Goal: Book appointment/travel/reservation

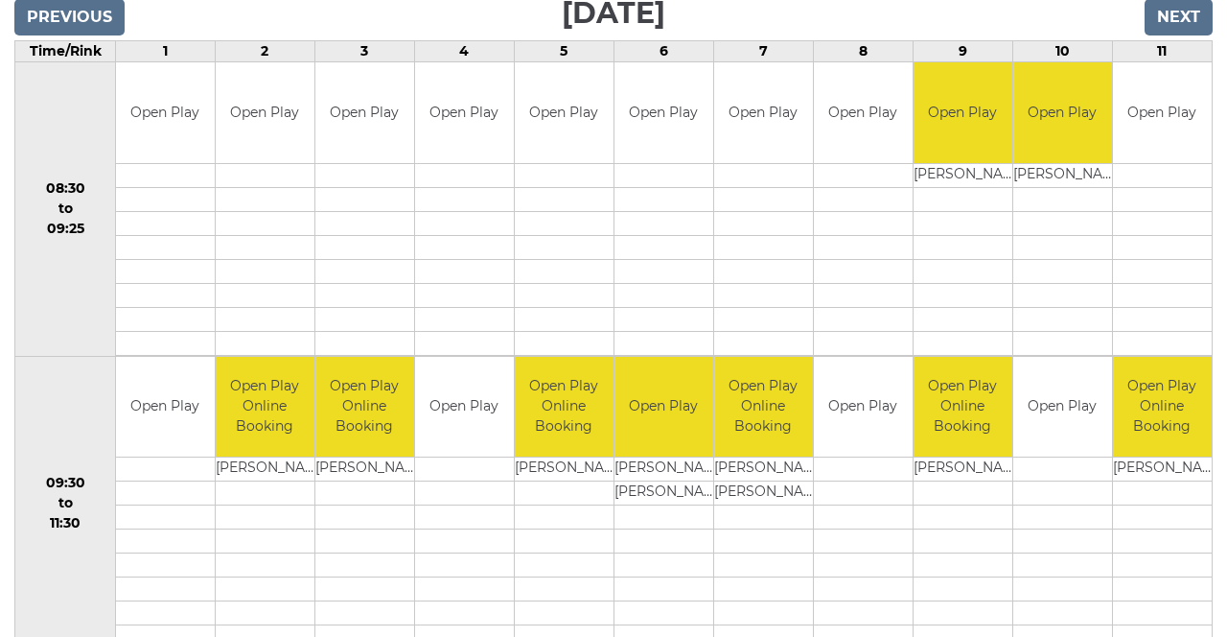
scroll to position [333, 0]
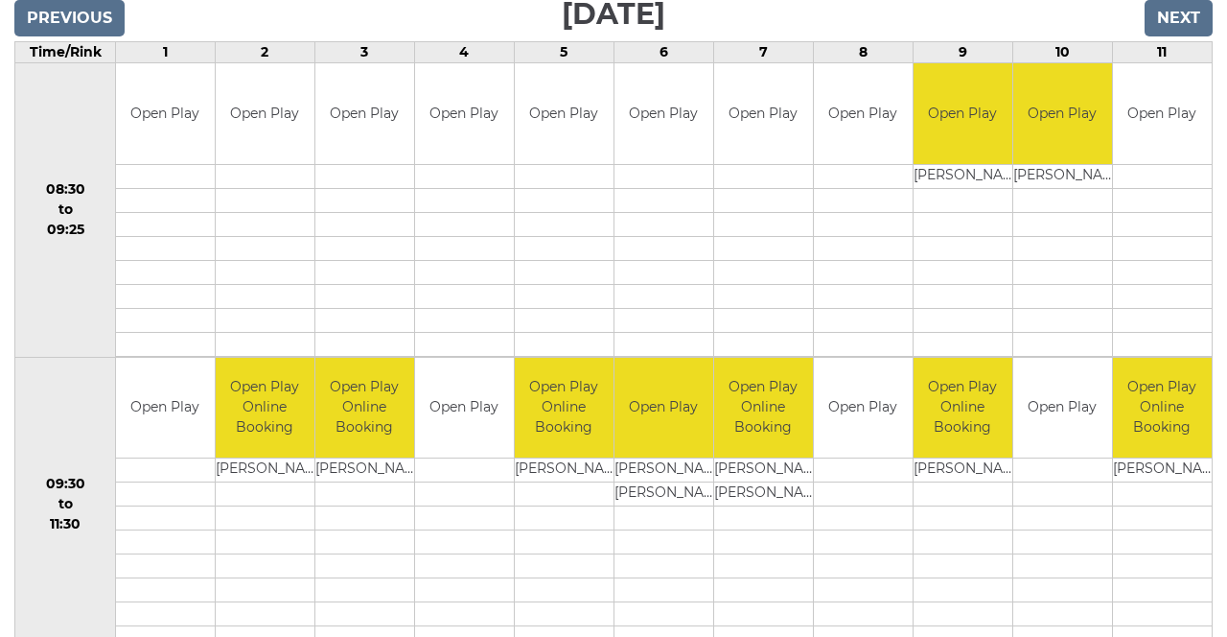
click at [762, 415] on td "Open Play Online Booking" at bounding box center [763, 408] width 99 height 101
click at [777, 465] on td "Kevin PARKER" at bounding box center [763, 470] width 99 height 24
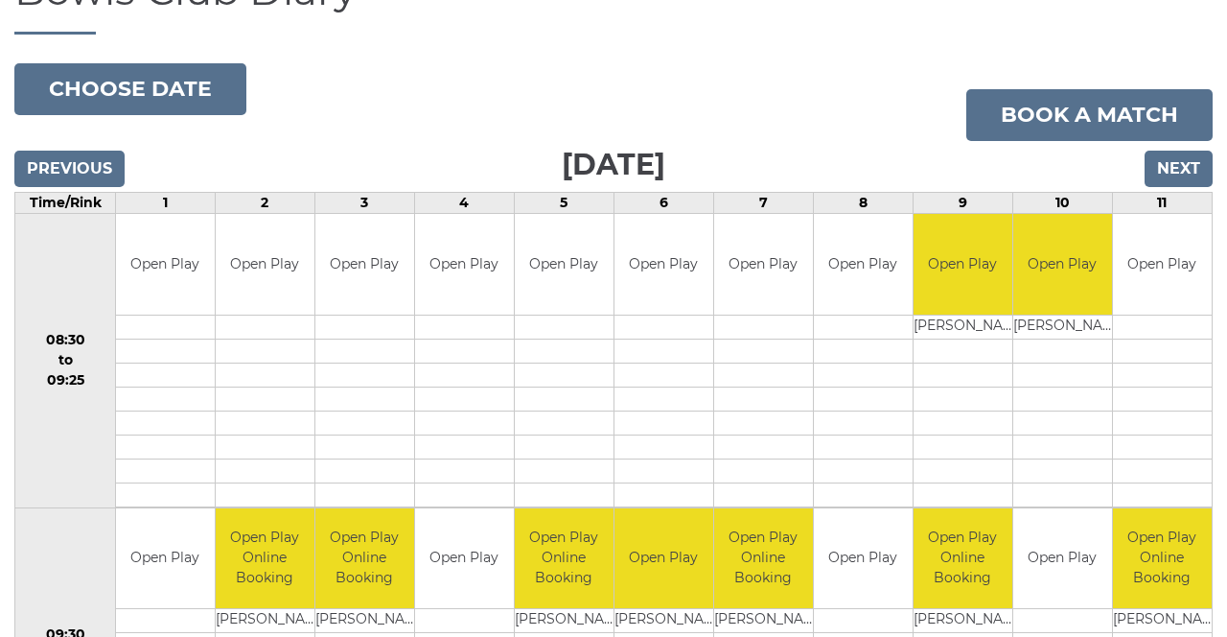
scroll to position [184, 0]
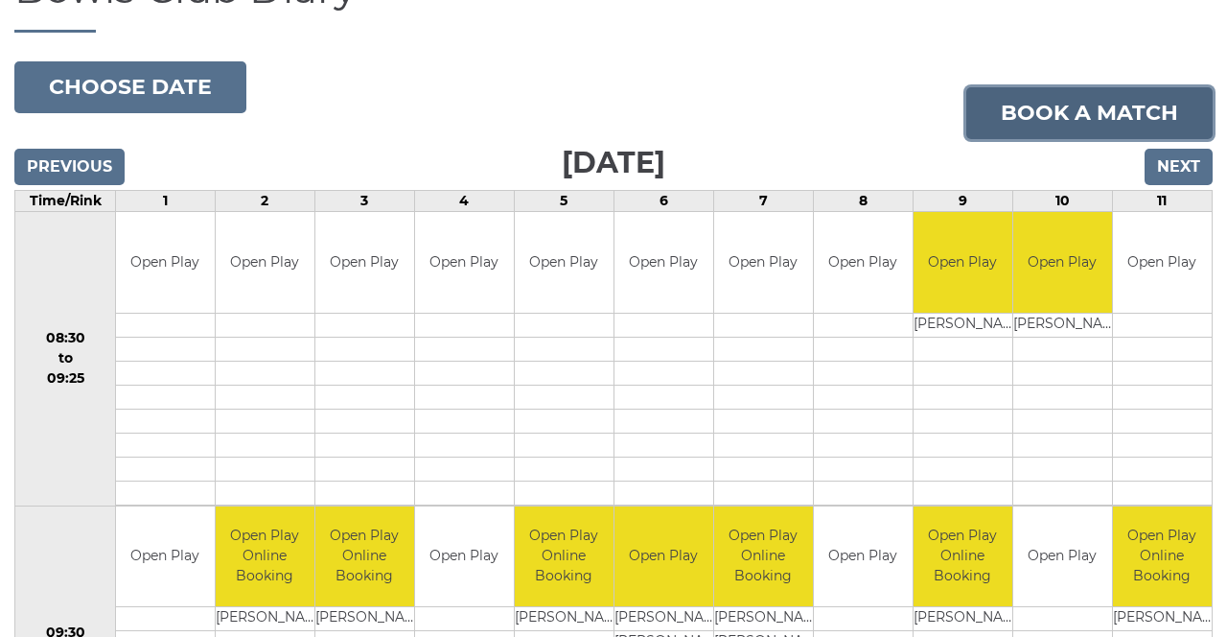
click at [1101, 105] on link "Book a match" at bounding box center [1090, 113] width 246 height 52
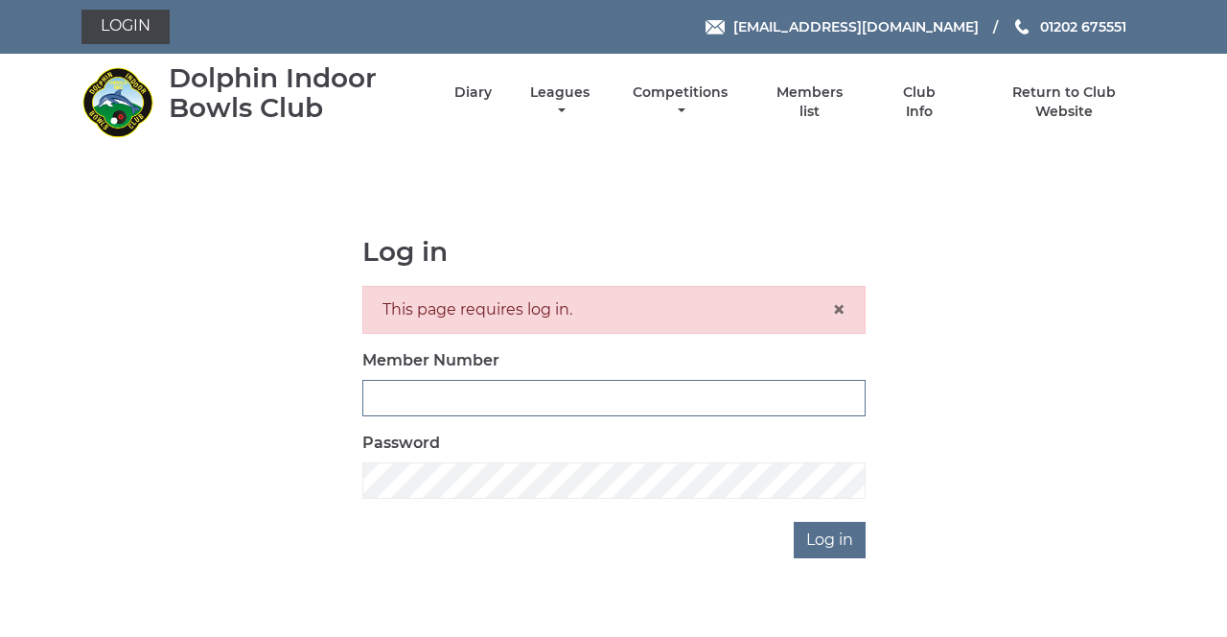
click at [548, 393] on input "Member Number" at bounding box center [613, 398] width 503 height 36
type input "4080"
click at [794, 522] on input "Log in" at bounding box center [830, 540] width 72 height 36
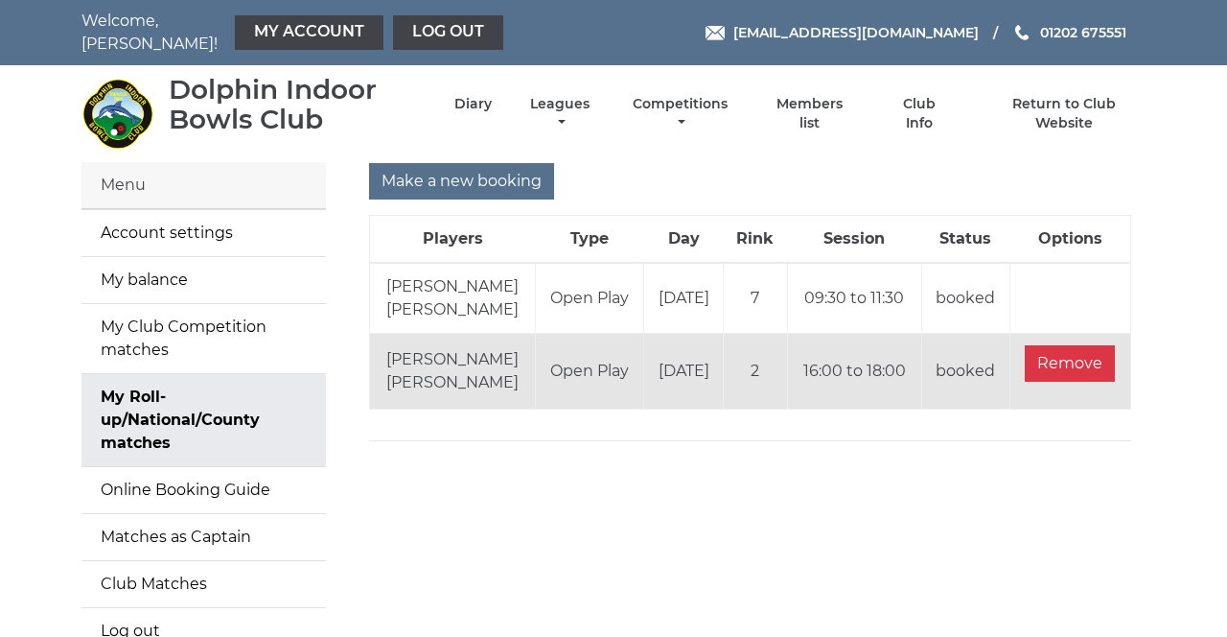
click at [481, 274] on td "Kevin PARKER Donna PARKER" at bounding box center [453, 298] width 166 height 71
click at [575, 284] on td "Open Play" at bounding box center [589, 298] width 108 height 71
click at [585, 292] on td "Open Play" at bounding box center [589, 298] width 108 height 71
click at [963, 284] on td "booked" at bounding box center [966, 298] width 88 height 71
click at [867, 280] on td "09:30 to 11:30" at bounding box center [854, 298] width 134 height 71
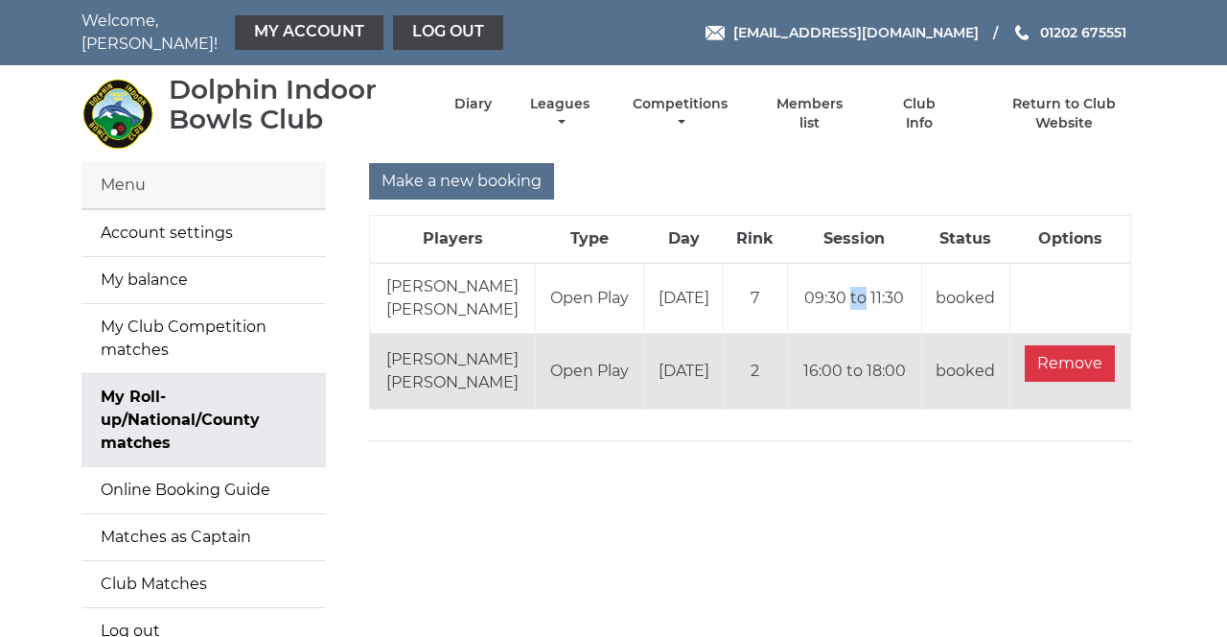
click at [1078, 281] on td at bounding box center [1070, 298] width 121 height 71
click at [939, 280] on td "booked" at bounding box center [966, 298] width 88 height 71
click at [494, 272] on td "Kevin PARKER Donna PARKER" at bounding box center [453, 298] width 166 height 71
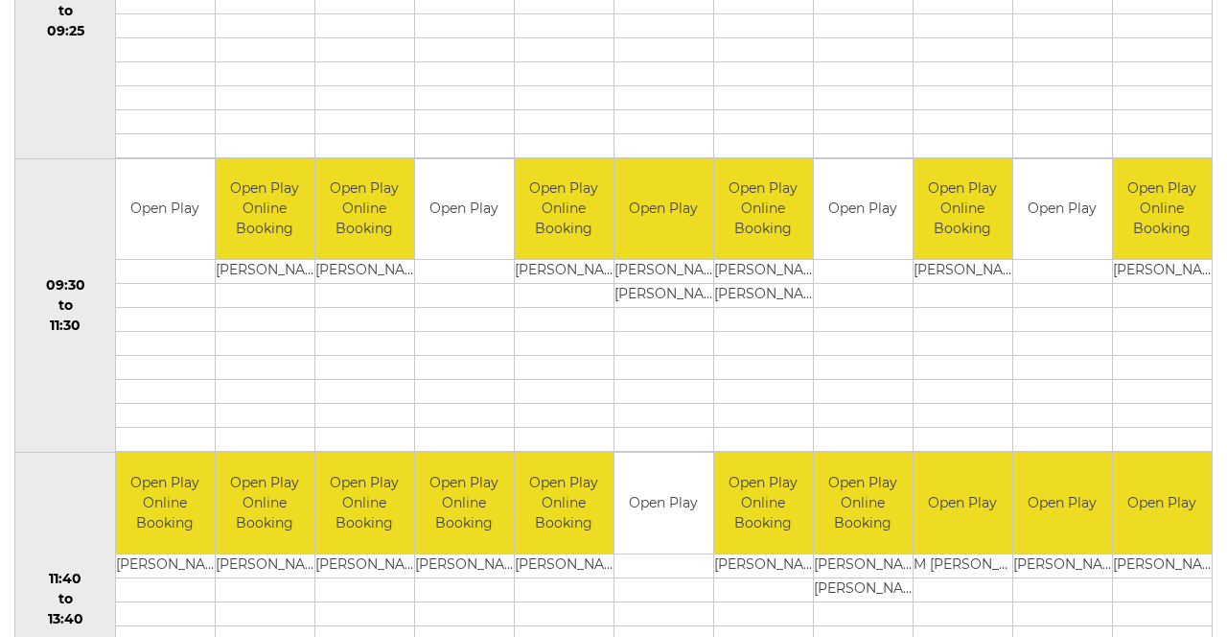
scroll to position [546, 0]
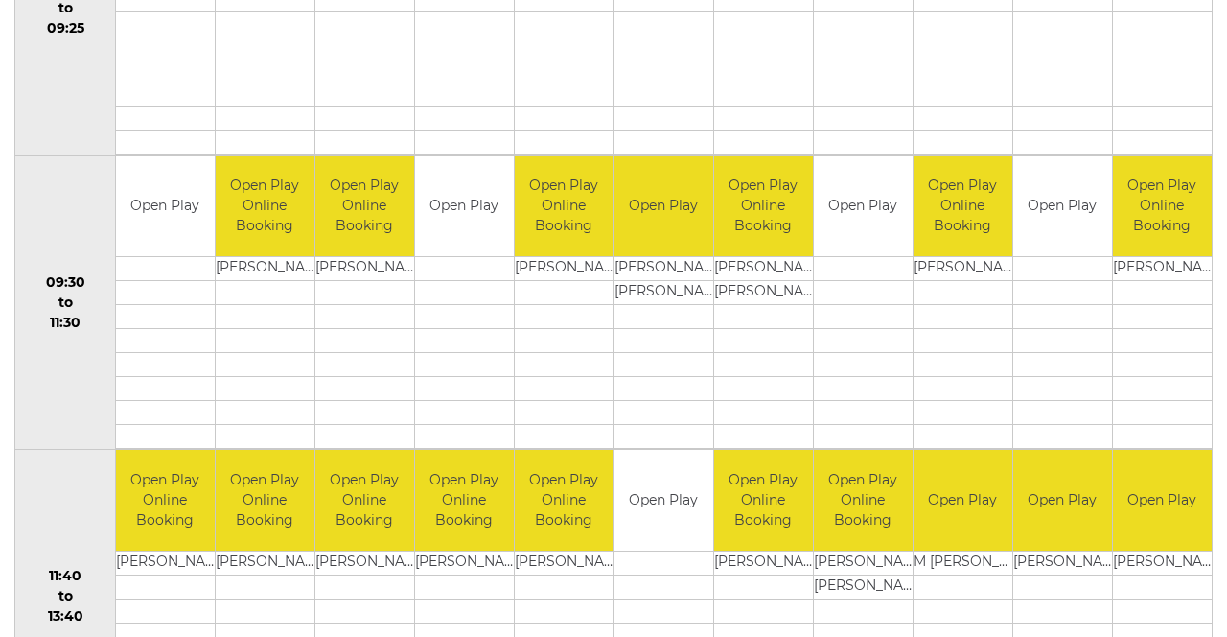
click at [775, 209] on td "Open Play Online Booking" at bounding box center [763, 206] width 99 height 101
click at [781, 257] on td "[PERSON_NAME]" at bounding box center [763, 269] width 99 height 24
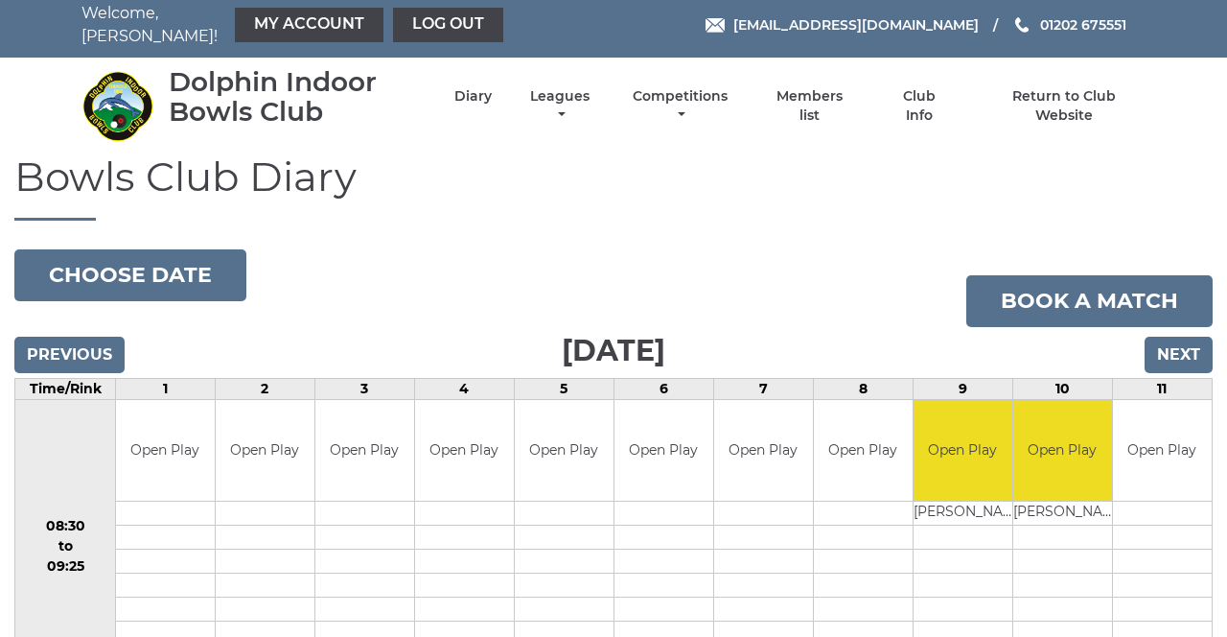
scroll to position [0, 0]
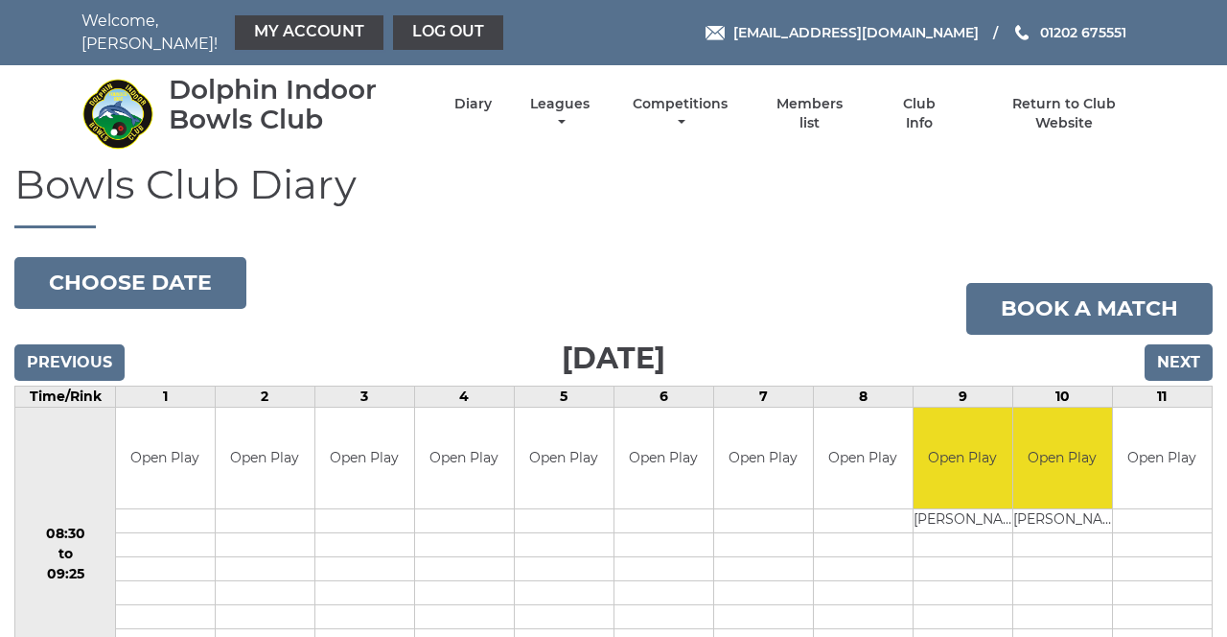
click at [313, 31] on link "My Account" at bounding box center [309, 32] width 149 height 35
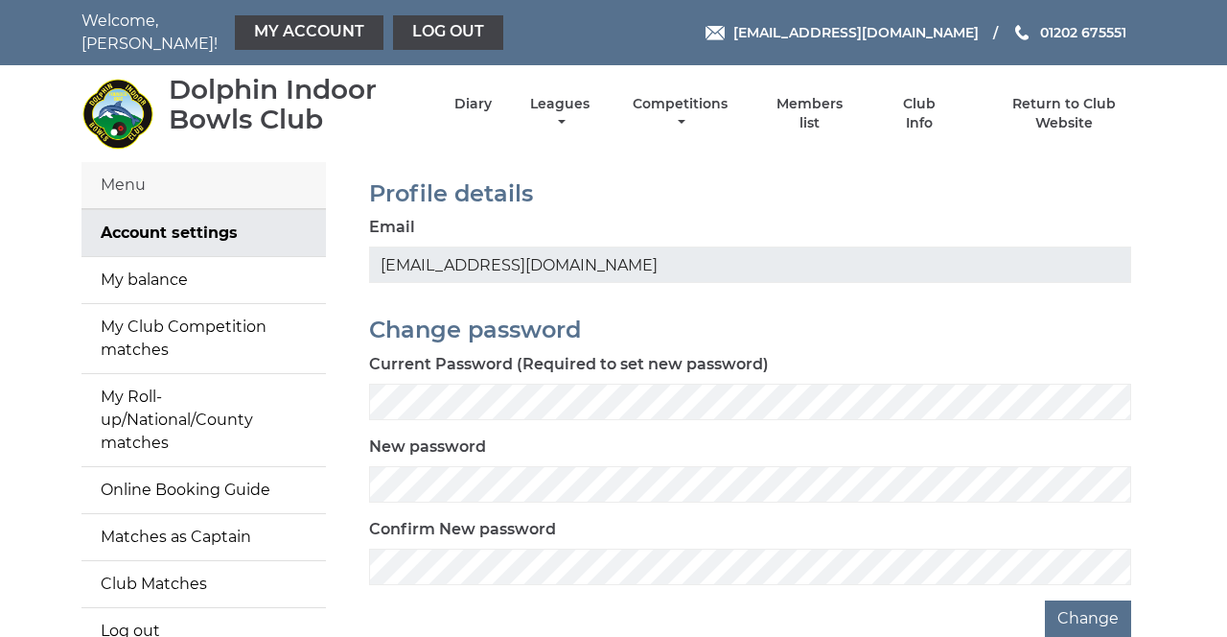
click at [229, 467] on link "Online Booking Guide" at bounding box center [204, 490] width 245 height 46
click at [192, 408] on link "My Roll-up/National/County matches" at bounding box center [204, 420] width 245 height 92
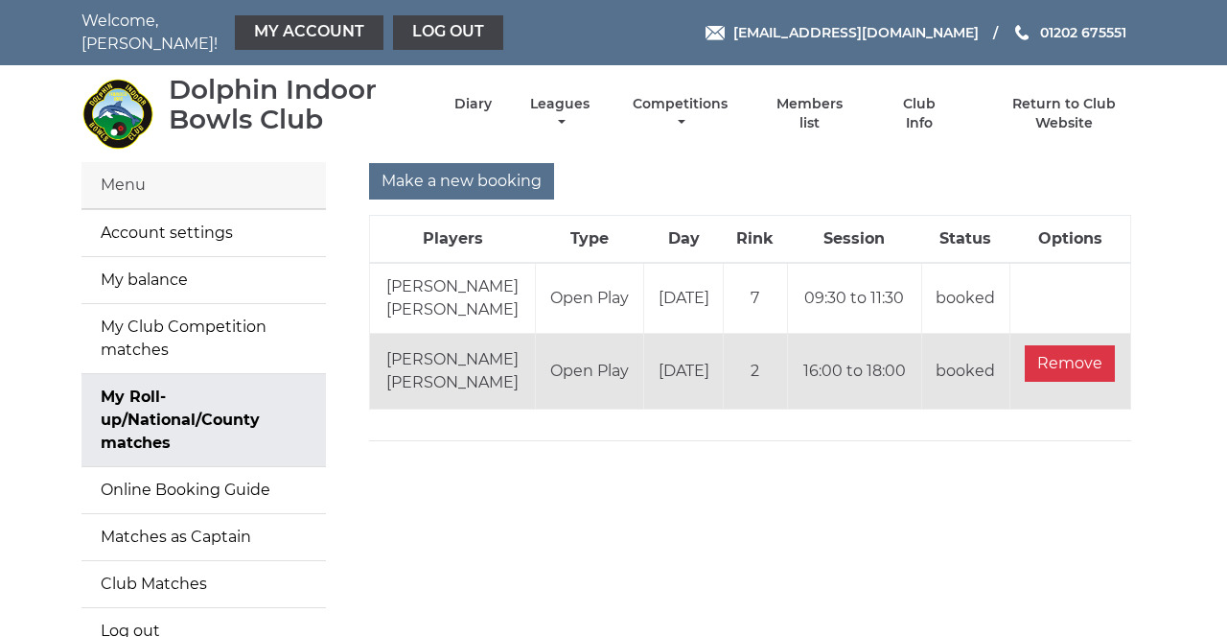
click at [474, 276] on td "[PERSON_NAME] [PERSON_NAME]" at bounding box center [453, 298] width 166 height 71
